Goal: Register for event/course

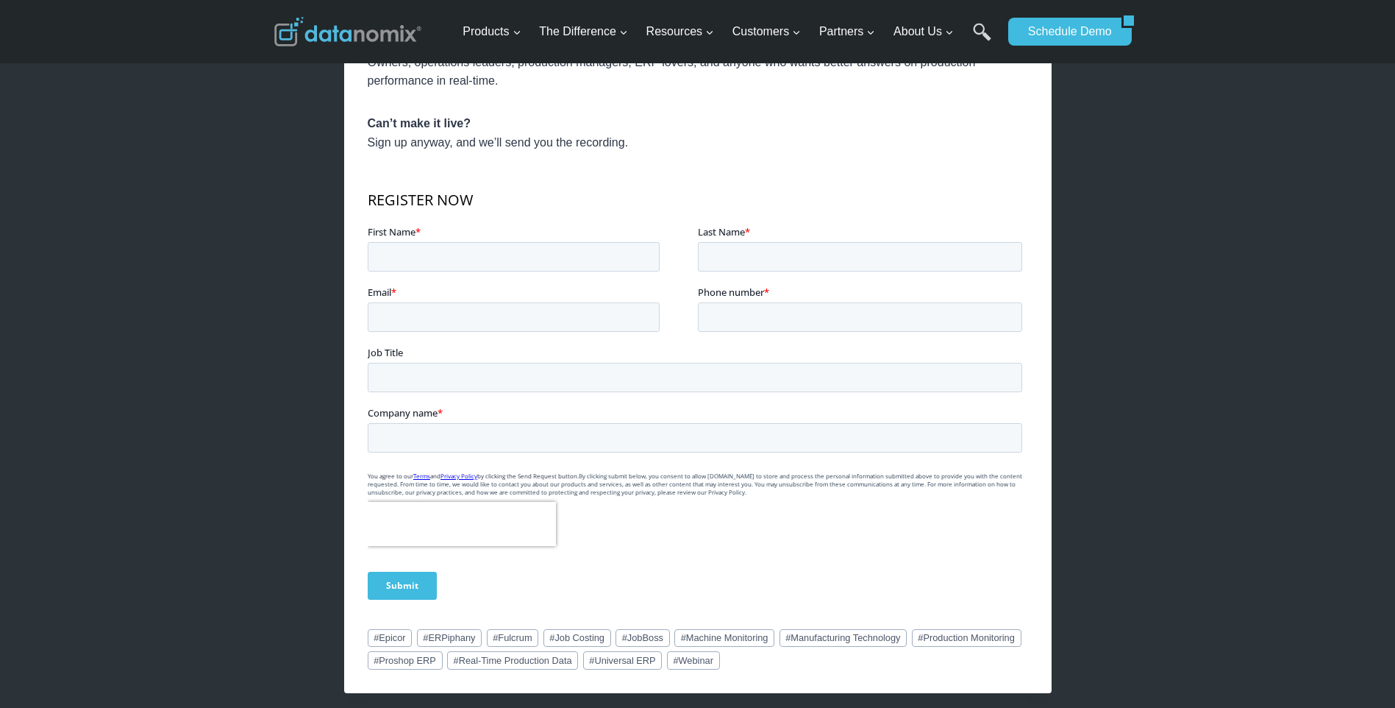
scroll to position [883, 0]
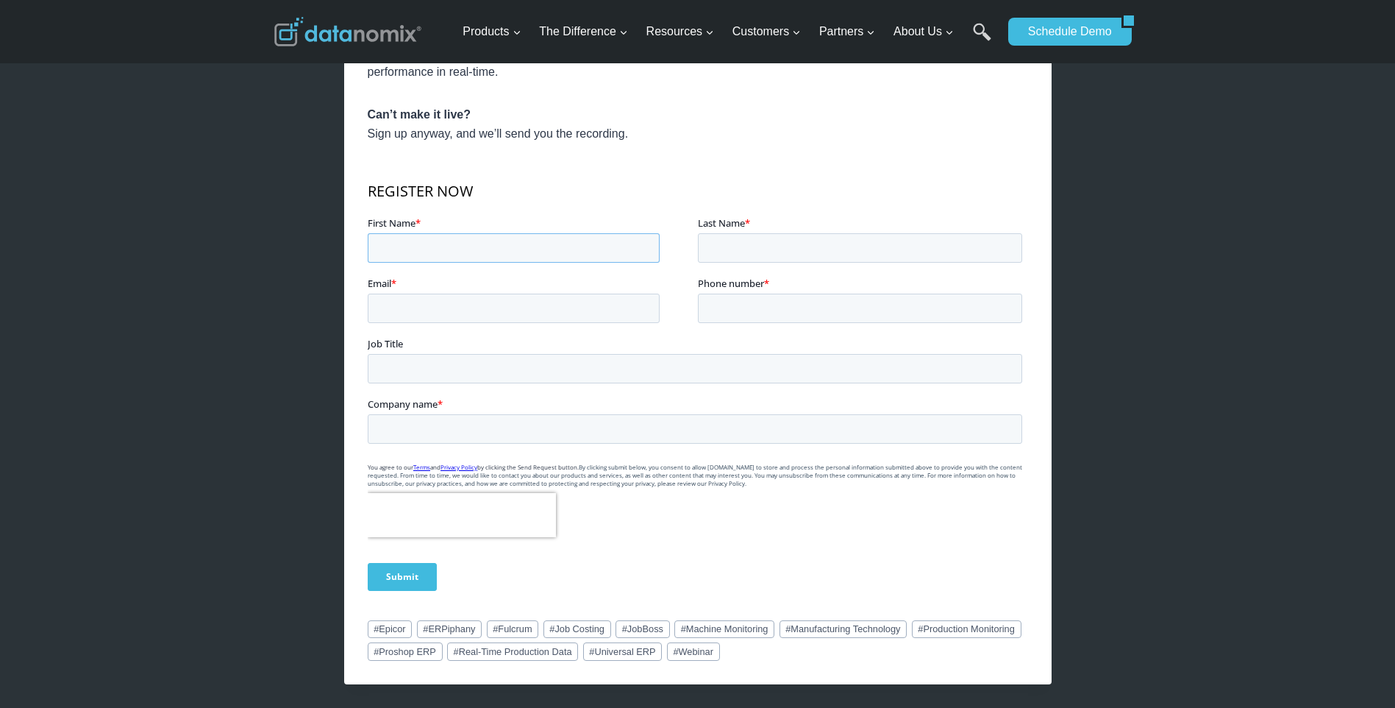
click at [435, 243] on input "First Name *" at bounding box center [513, 247] width 292 height 29
type input "[PERSON_NAME]"
click at [709, 247] on input "Last Name *" at bounding box center [859, 247] width 324 height 29
type input "Jan"
click at [417, 307] on input "Email *" at bounding box center [513, 308] width 292 height 29
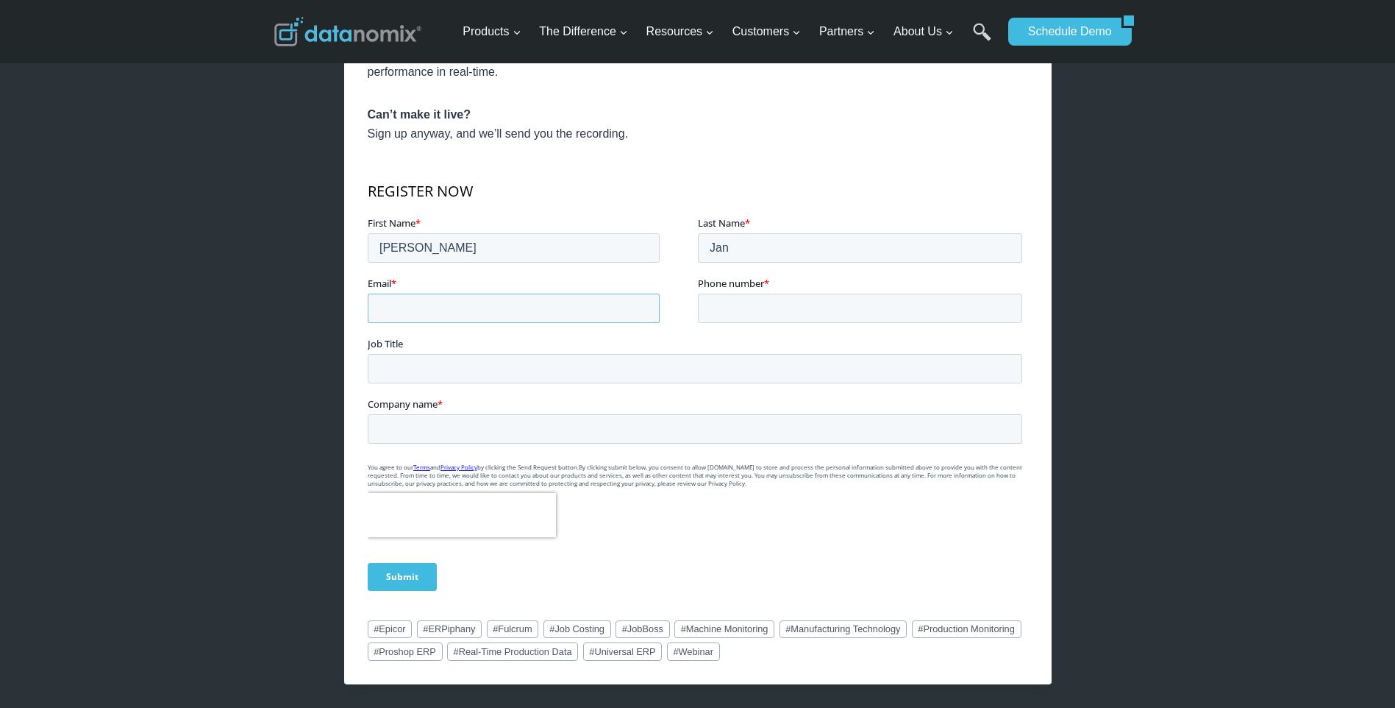
type input "[EMAIL_ADDRESS][DOMAIN_NAME]"
click at [717, 310] on input "Phone number *" at bounding box center [859, 308] width 324 height 29
type input "19013807026"
click at [441, 370] on input "Job Title" at bounding box center [694, 368] width 655 height 29
type input "VP of manufacturing"
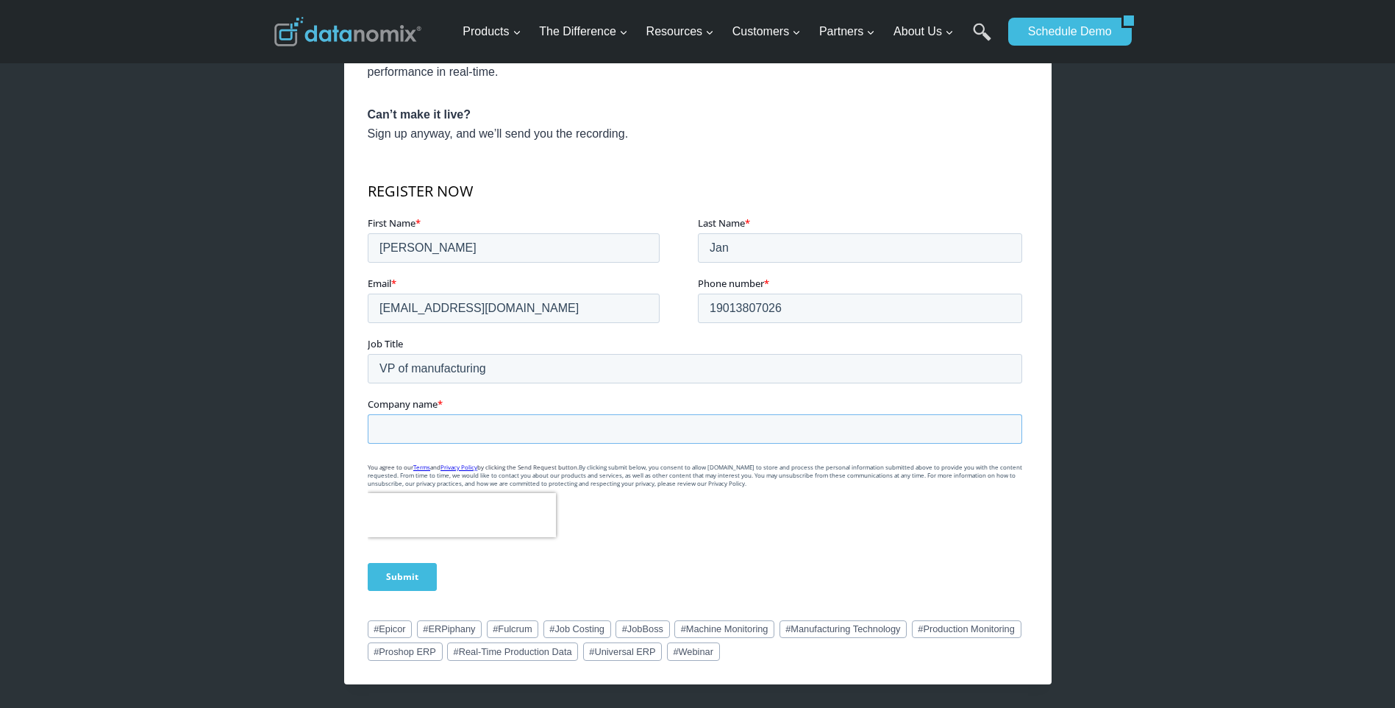
click at [412, 434] on input "Company name *" at bounding box center [694, 428] width 655 height 29
type input "Grace Medical, Inc."
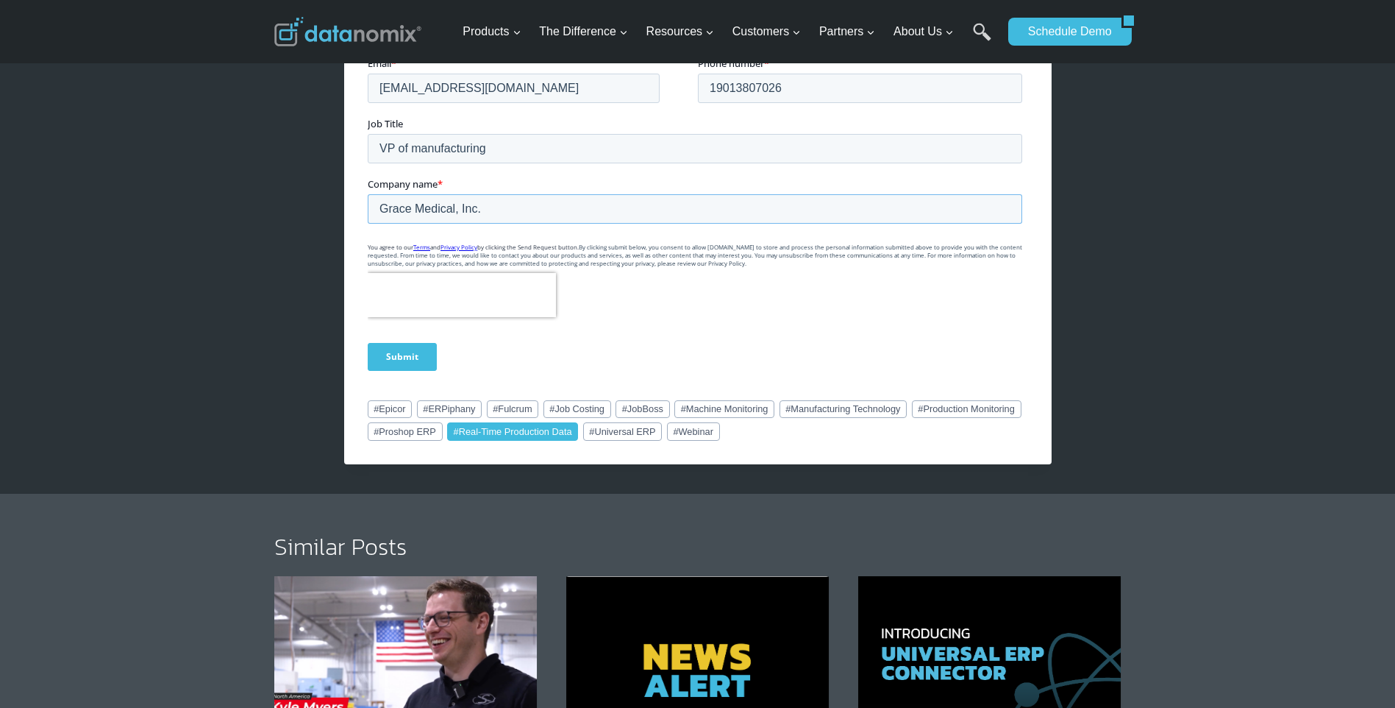
scroll to position [1103, 0]
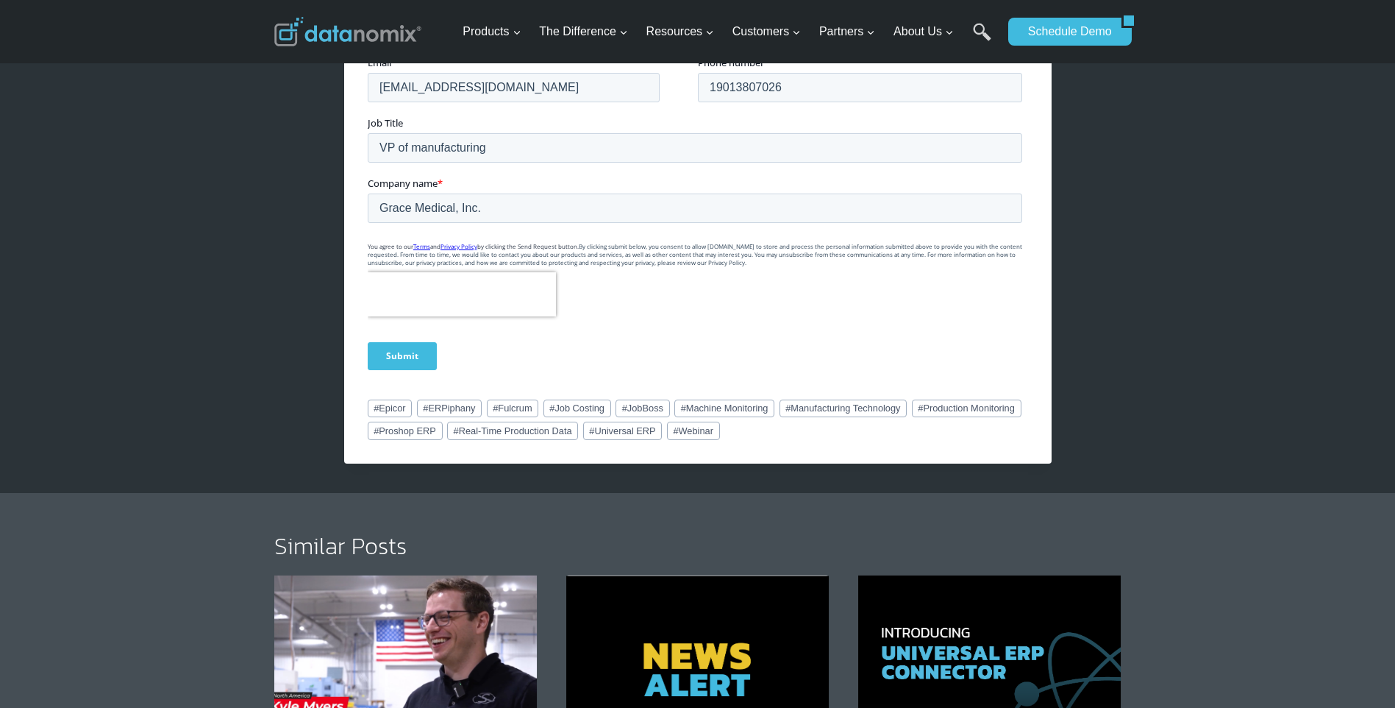
click at [406, 360] on input "Submit" at bounding box center [401, 357] width 69 height 28
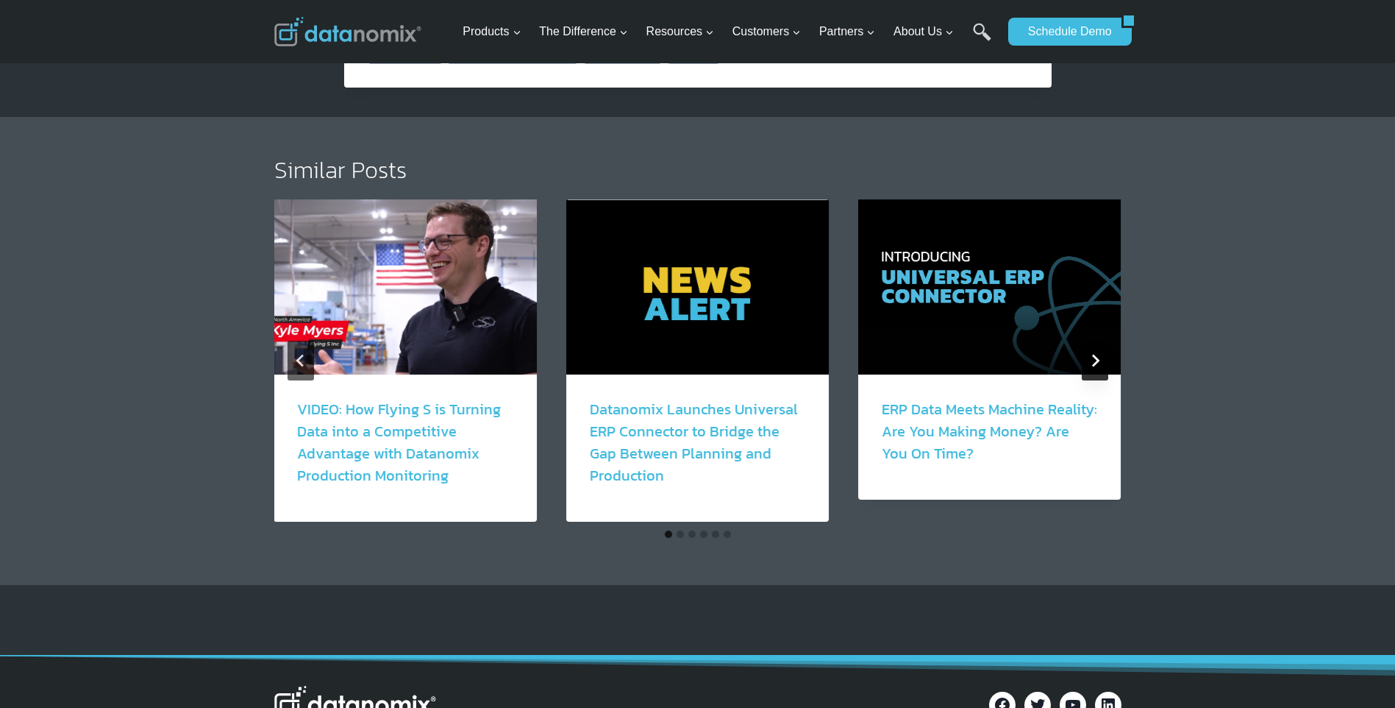
click at [1095, 360] on icon "Next" at bounding box center [1095, 360] width 13 height 13
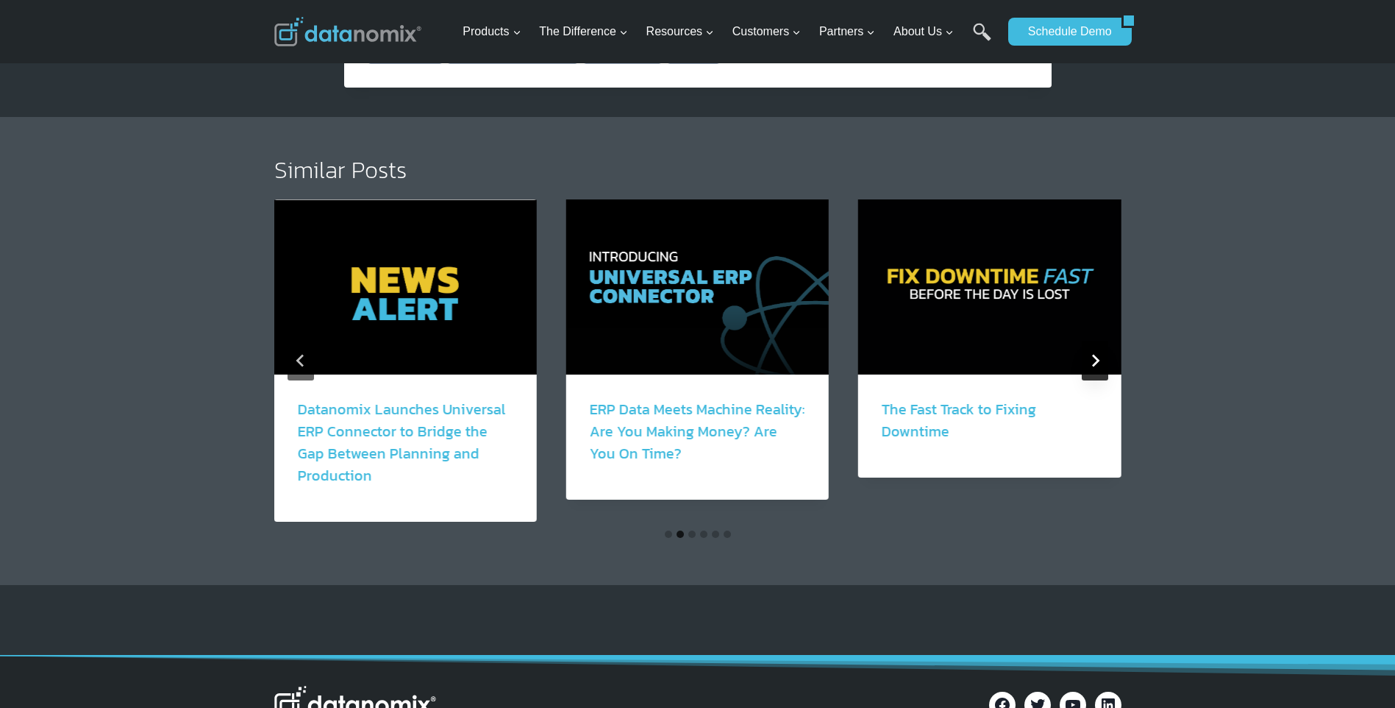
click at [1094, 358] on icon "Next" at bounding box center [1095, 360] width 13 height 13
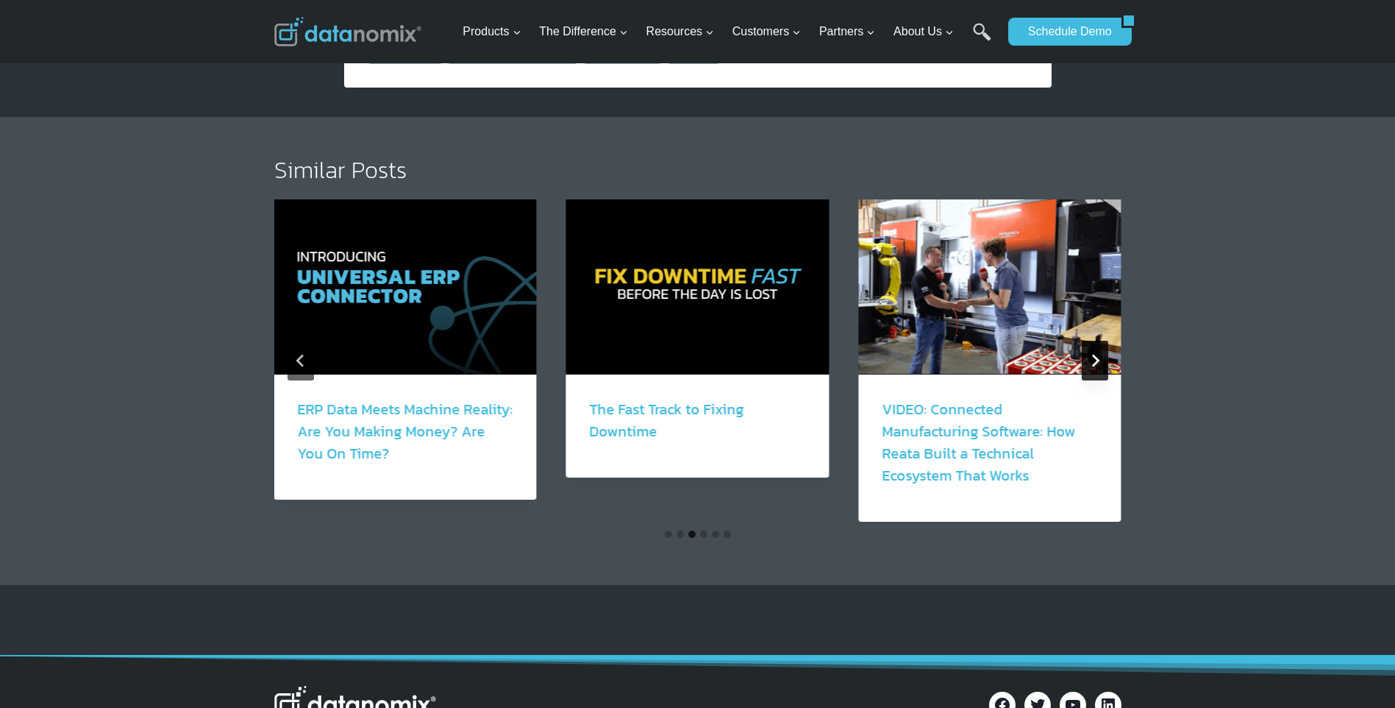
click at [1094, 358] on icon "Next" at bounding box center [1095, 360] width 13 height 13
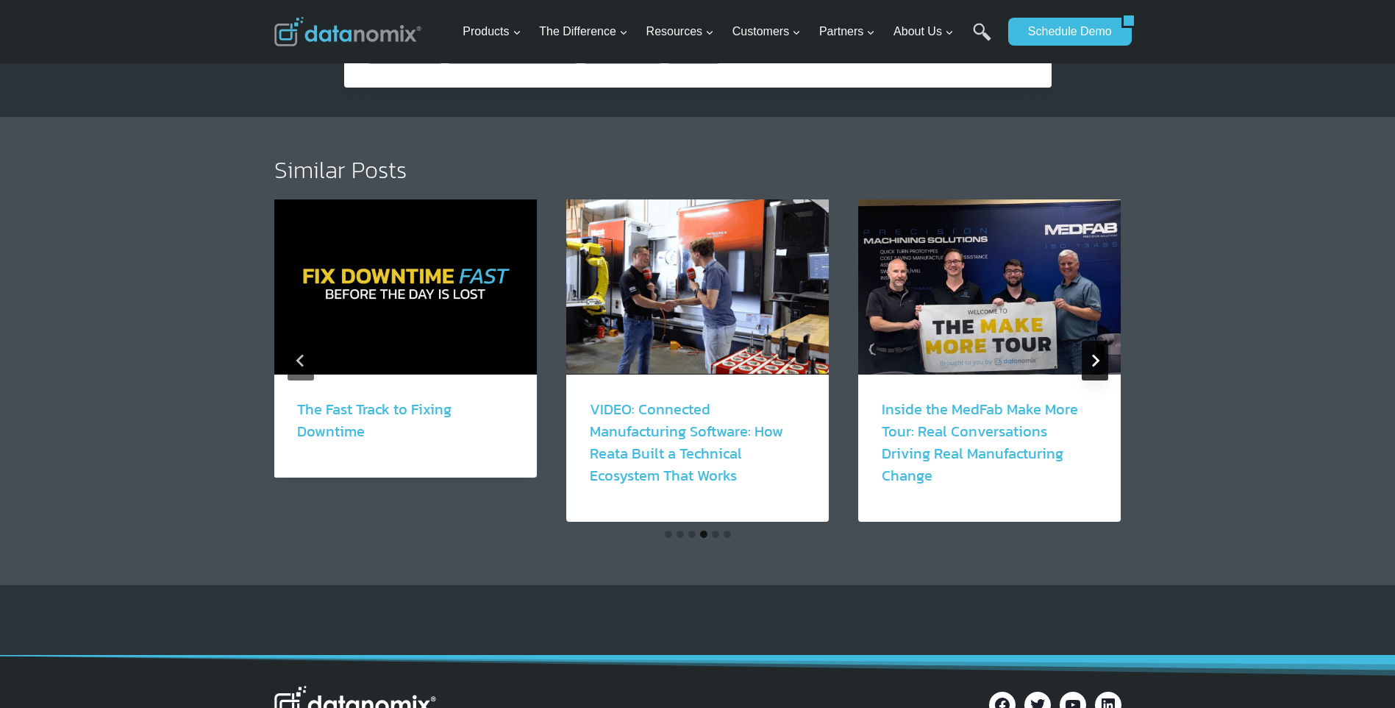
click at [1098, 358] on icon "Next" at bounding box center [1095, 360] width 13 height 13
